Goal: Register for event/course

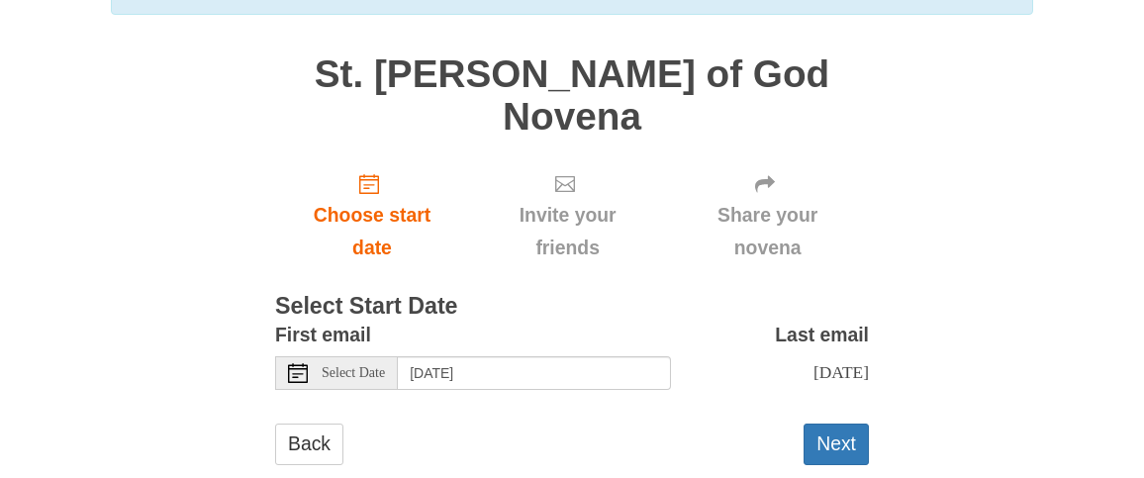
scroll to position [206, 0]
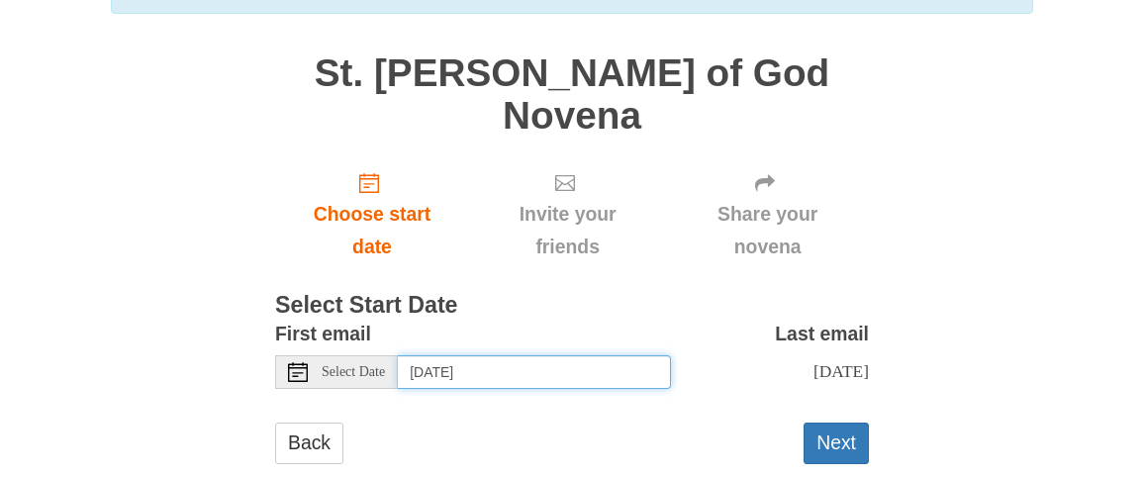
click at [544, 355] on input "Saturday, October 4th" at bounding box center [534, 372] width 273 height 34
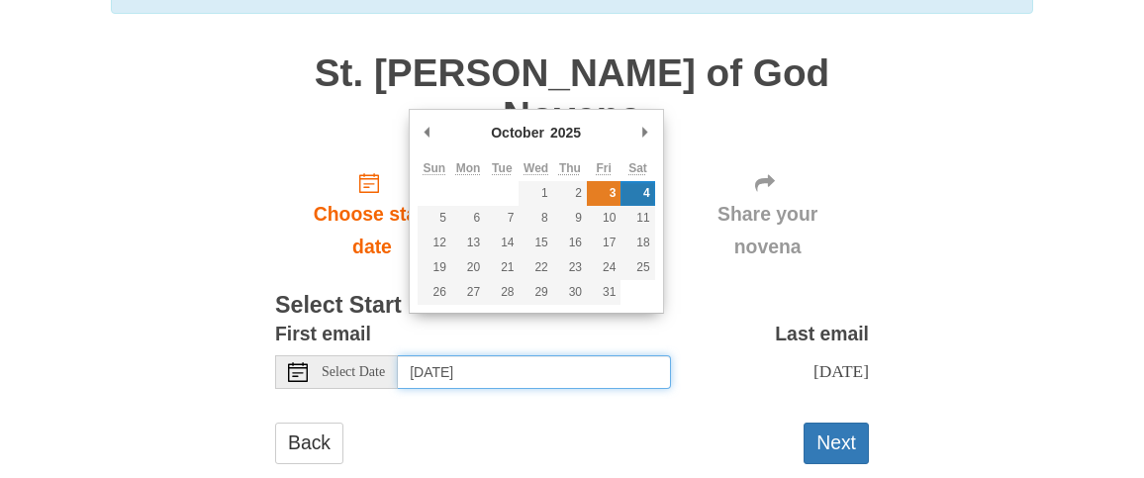
type input "Friday, October 3rd"
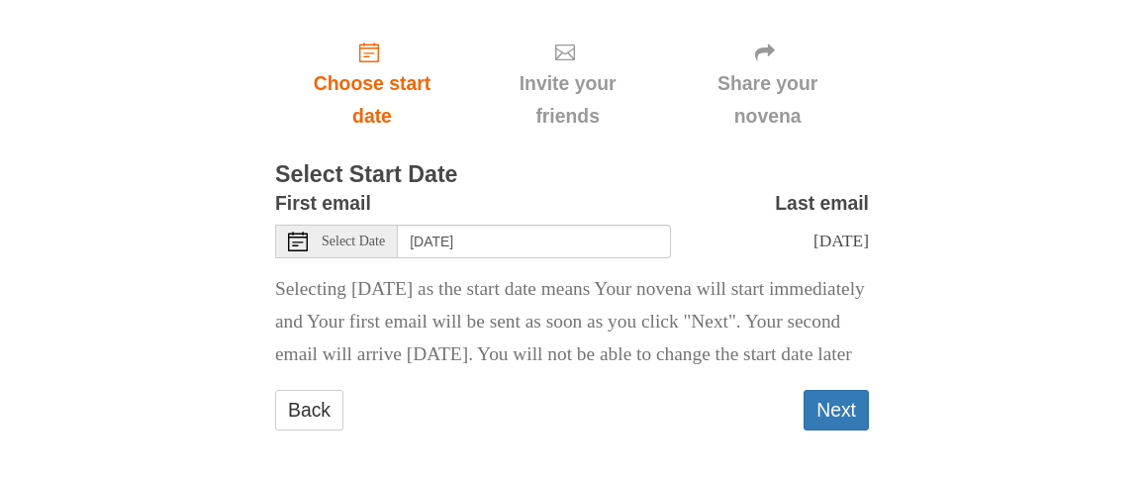
scroll to position [336, 0]
click at [852, 411] on button "Next" at bounding box center [836, 410] width 65 height 41
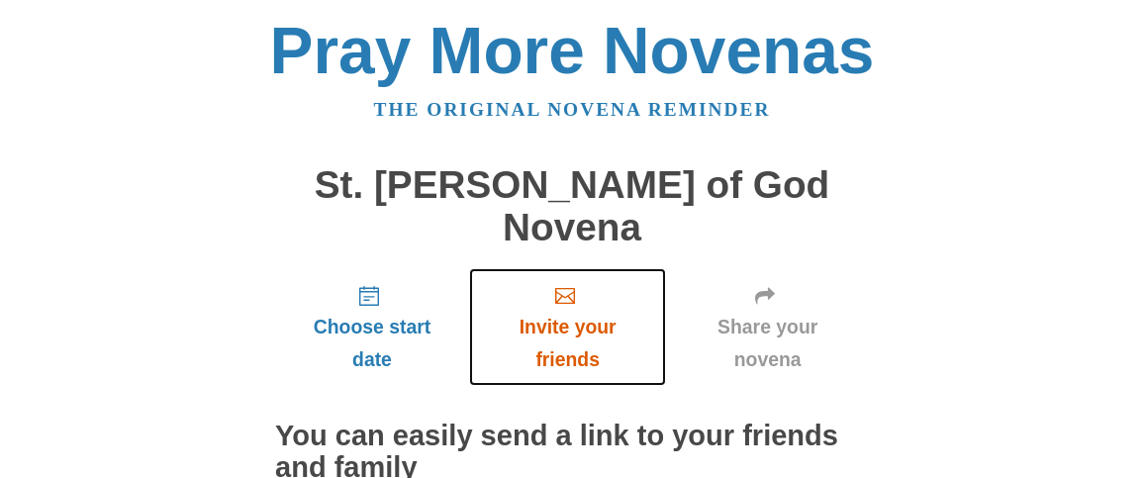
click at [555, 286] on icon "Invite your friends" at bounding box center [565, 296] width 20 height 20
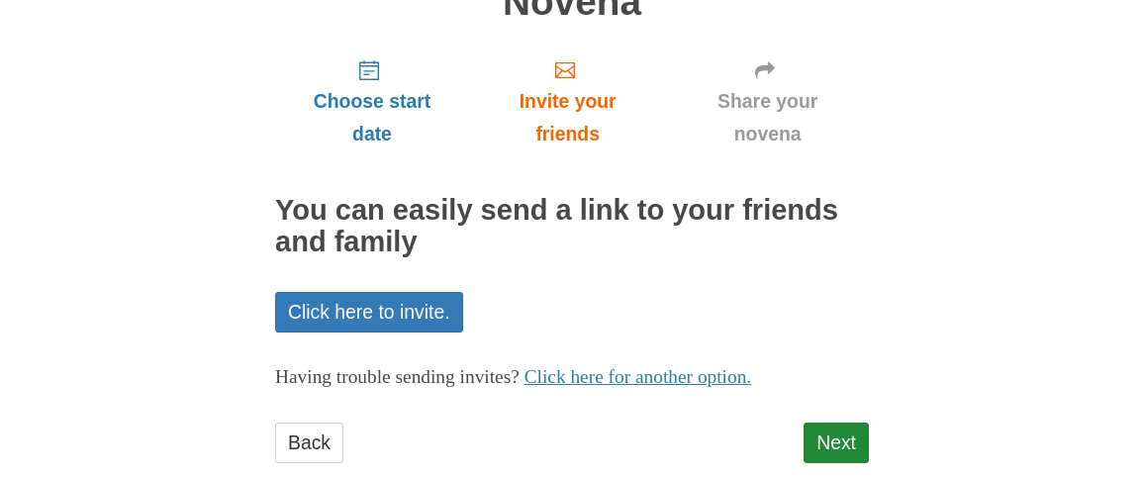
scroll to position [226, 0]
click at [841, 423] on link "Next" at bounding box center [836, 443] width 65 height 41
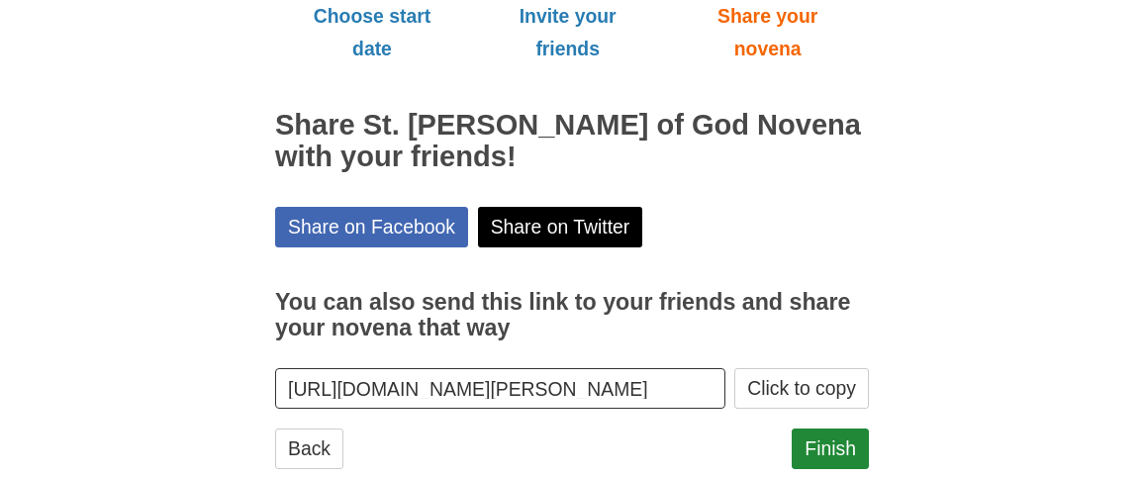
scroll to position [316, 0]
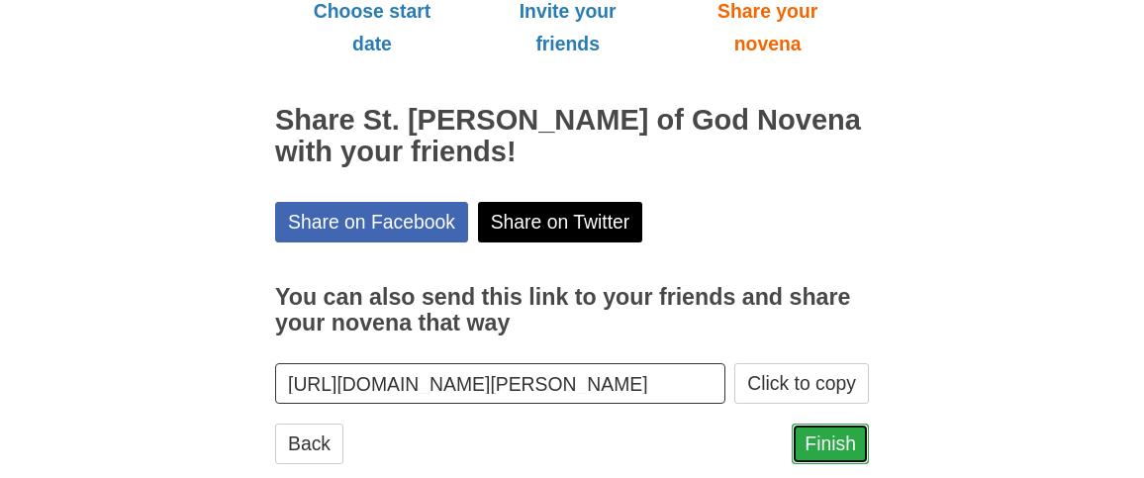
click at [826, 424] on link "Finish" at bounding box center [830, 444] width 77 height 41
